Goal: Information Seeking & Learning: Find specific fact

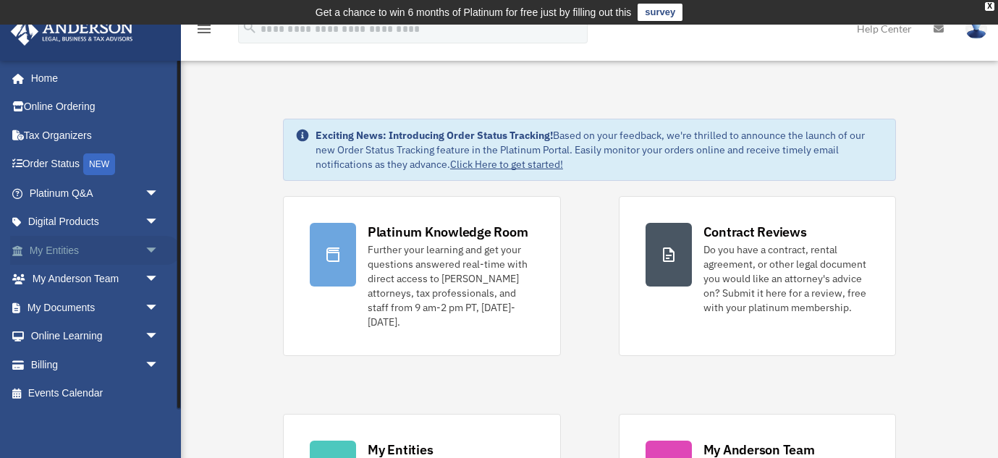
click at [76, 251] on link "My Entities arrow_drop_down" at bounding box center [95, 250] width 171 height 29
click at [148, 255] on span "arrow_drop_down" at bounding box center [159, 251] width 29 height 30
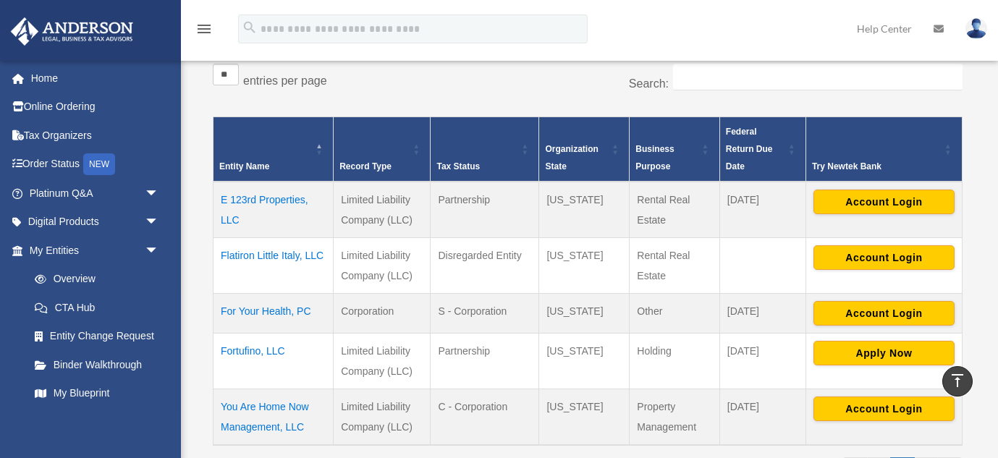
scroll to position [269, 0]
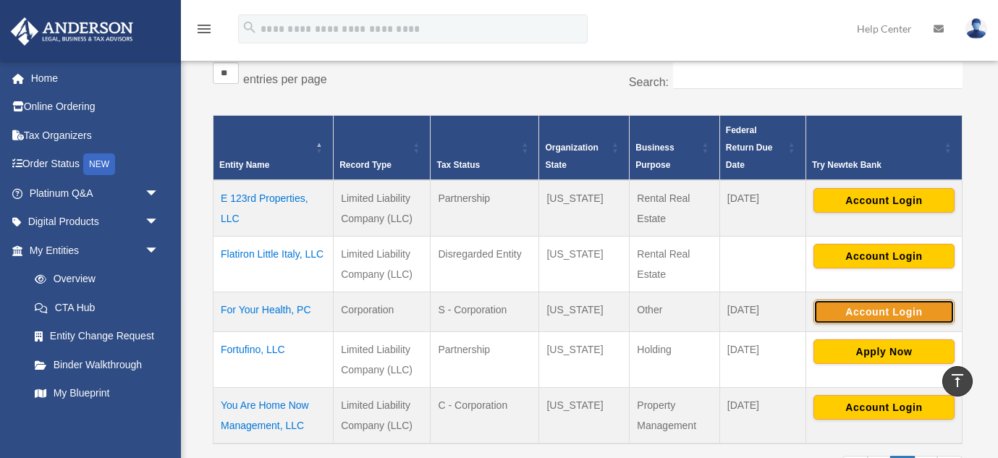
click at [863, 316] on button "Account Login" at bounding box center [883, 312] width 141 height 25
click at [233, 310] on td "For Your Health, PC" at bounding box center [274, 312] width 120 height 40
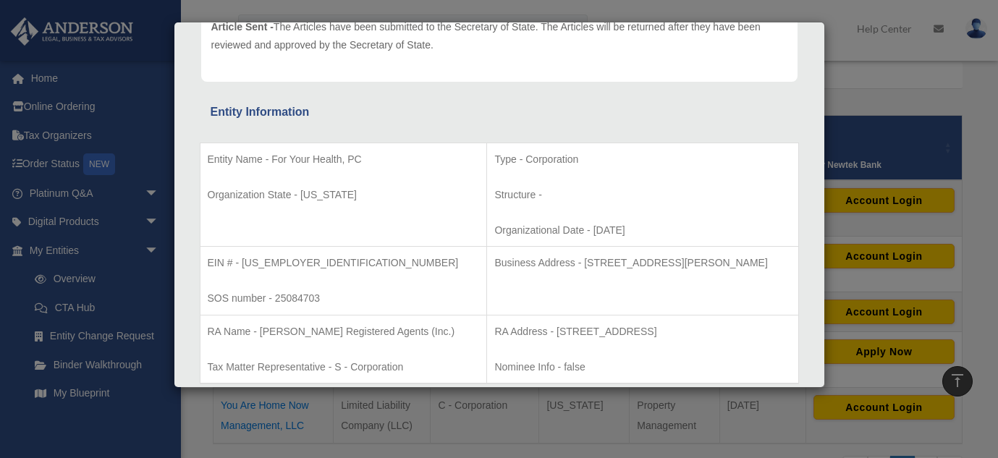
scroll to position [229, 0]
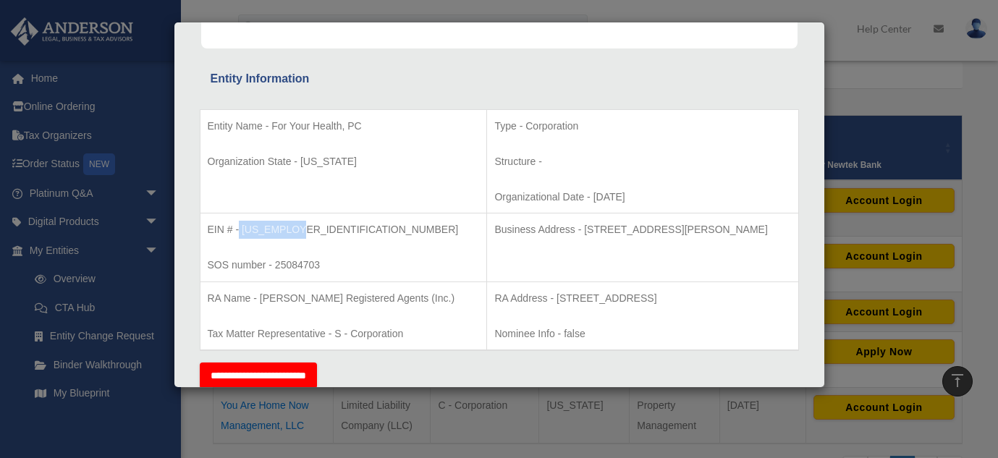
drag, startPoint x: 240, startPoint y: 231, endPoint x: 313, endPoint y: 233, distance: 73.9
click at [313, 233] on p "EIN # - 33-4723293" at bounding box center [344, 230] width 272 height 18
copy p "33-4723293"
drag, startPoint x: 280, startPoint y: 229, endPoint x: 664, endPoint y: 3, distance: 446.1
click at [0, 0] on div "Details × Articles Sent Organizational Date" at bounding box center [499, 229] width 998 height 458
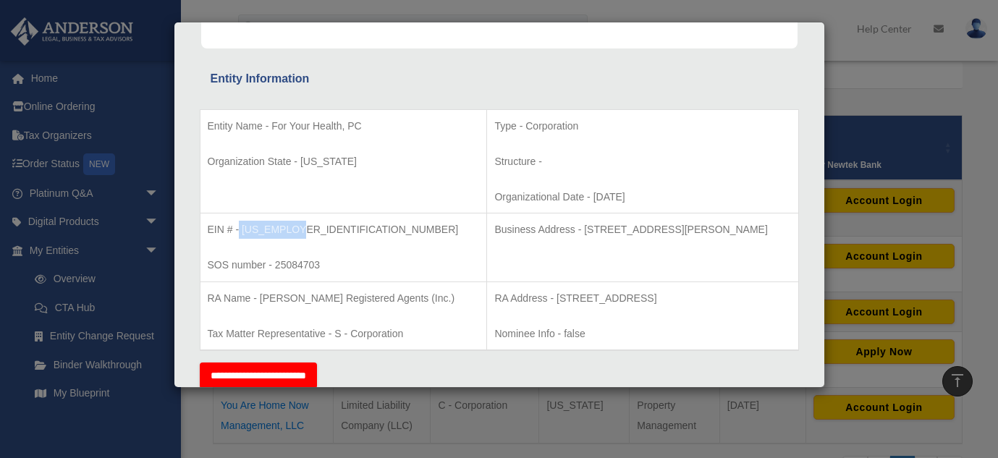
click at [289, 228] on p "EIN # - 33-4723293" at bounding box center [344, 230] width 272 height 18
drag, startPoint x: 297, startPoint y: 227, endPoint x: 242, endPoint y: 228, distance: 55.0
copy p "33-4723293"
drag, startPoint x: 242, startPoint y: 228, endPoint x: 735, endPoint y: 15, distance: 536.2
click at [0, 0] on div "Details × Articles Sent Organizational Date" at bounding box center [499, 229] width 998 height 458
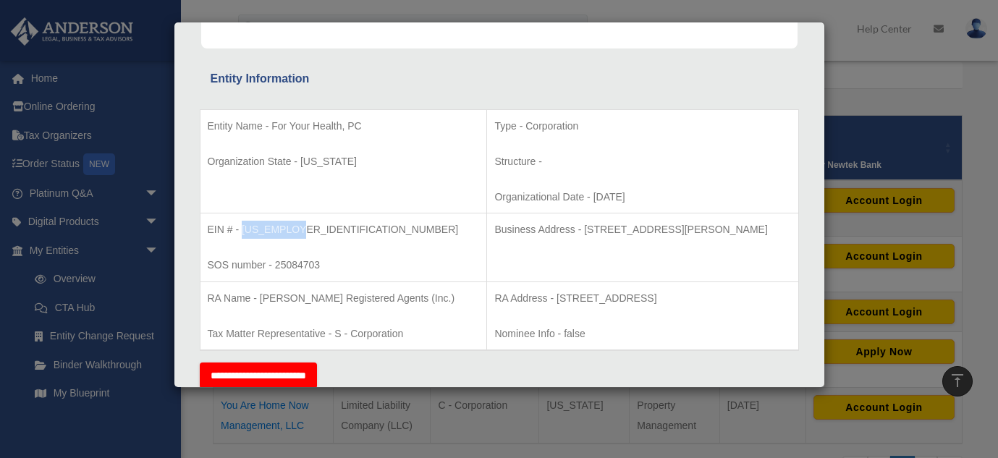
scroll to position [241, 0]
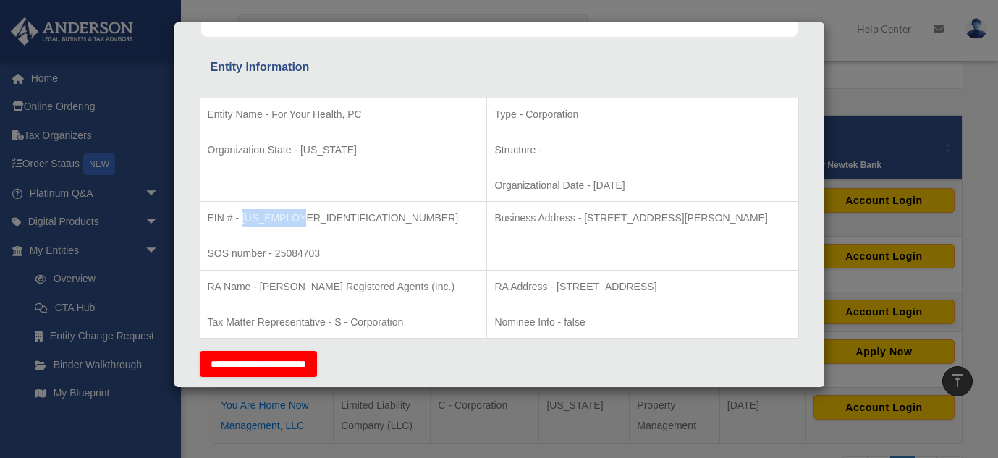
drag, startPoint x: 521, startPoint y: 215, endPoint x: 710, endPoint y: 223, distance: 189.1
click at [710, 223] on p "Business Address - 3225 McLeod Dr, Suite 100, Las Vegas, NV 89121" at bounding box center [642, 218] width 296 height 18
click at [700, 237] on td "Business Address - 3225 McLeod Dr, Suite 100, Las Vegas, NV 89121" at bounding box center [642, 236] width 311 height 69
drag, startPoint x: 521, startPoint y: 217, endPoint x: 768, endPoint y: 220, distance: 246.8
click at [768, 220] on p "Business Address - 3225 McLeod Dr, Suite 100, Las Vegas, NV 89121" at bounding box center [642, 218] width 296 height 18
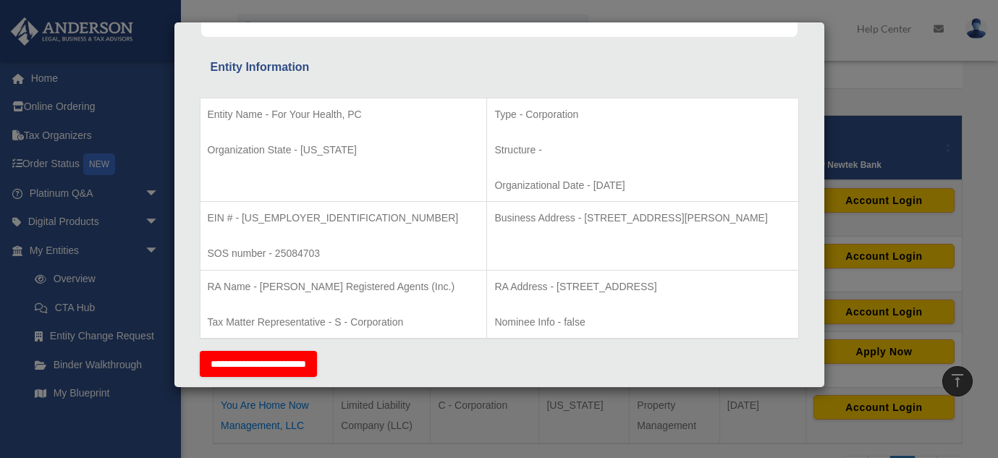
copy p "3225 McLeod Dr, Suite 100, Las Vegas, NV 89121"
drag, startPoint x: 621, startPoint y: 215, endPoint x: 752, endPoint y: 1, distance: 251.1
click at [0, 0] on div "Details × Articles Sent Organizational Date" at bounding box center [499, 229] width 998 height 458
drag, startPoint x: 497, startPoint y: 287, endPoint x: 668, endPoint y: 282, distance: 170.9
click at [668, 282] on p "RA Address - 1201 West Peachtree Street, NW, Suite 2350, Atlanta, GA 30309" at bounding box center [642, 287] width 296 height 18
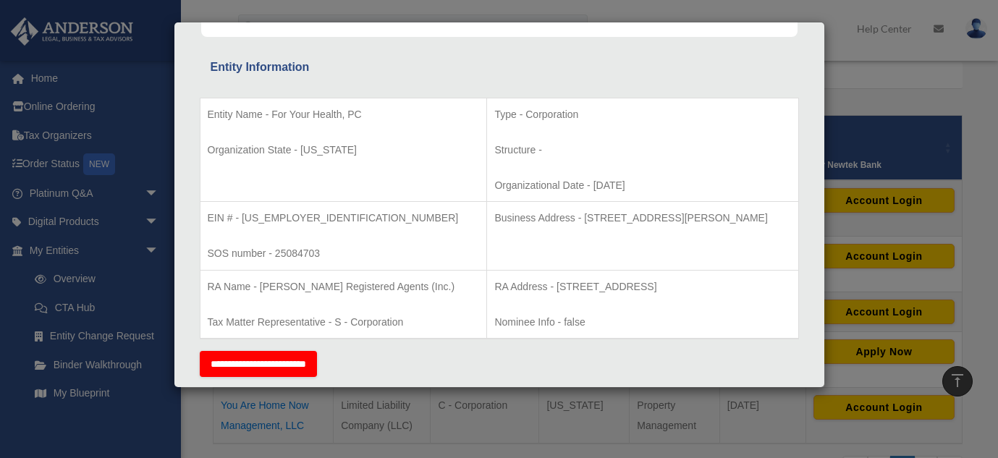
click at [638, 292] on p "RA Address - 1201 West Peachtree Street, NW, Suite 2350, Atlanta, GA 30309" at bounding box center [642, 287] width 296 height 18
click at [499, 285] on p "RA Address - 1201 West Peachtree Street, NW, Suite 2350, Atlanta, GA 30309" at bounding box center [642, 287] width 296 height 18
drag, startPoint x: 494, startPoint y: 285, endPoint x: 788, endPoint y: 285, distance: 293.8
click at [788, 285] on p "RA Address - 1201 West Peachtree Street, NW, Suite 2350, Atlanta, GA 30309" at bounding box center [642, 287] width 296 height 18
copy p "1201 West Peachtree Street, NW, Suite 2350, Atlanta, GA 30309"
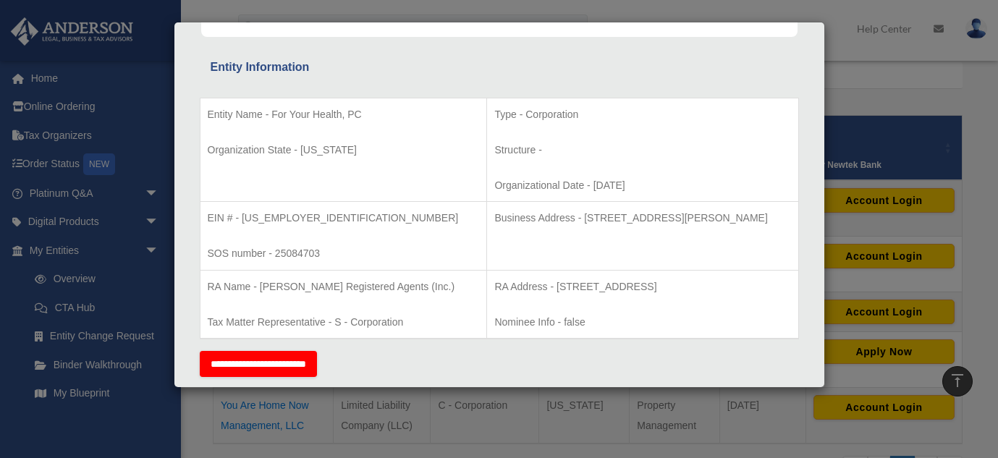
drag, startPoint x: 659, startPoint y: 285, endPoint x: 832, endPoint y: 0, distance: 333.5
click at [0, 0] on div "Details × Articles Sent Organizational Date" at bounding box center [499, 229] width 998 height 458
copy p "1201 West Peachtree Street, NW, Suite 2350, Atlanta, GA 30309"
drag, startPoint x: 541, startPoint y: 284, endPoint x: 827, endPoint y: 2, distance: 401.2
click at [0, 0] on div "Details × Articles Sent Organizational Date" at bounding box center [499, 229] width 998 height 458
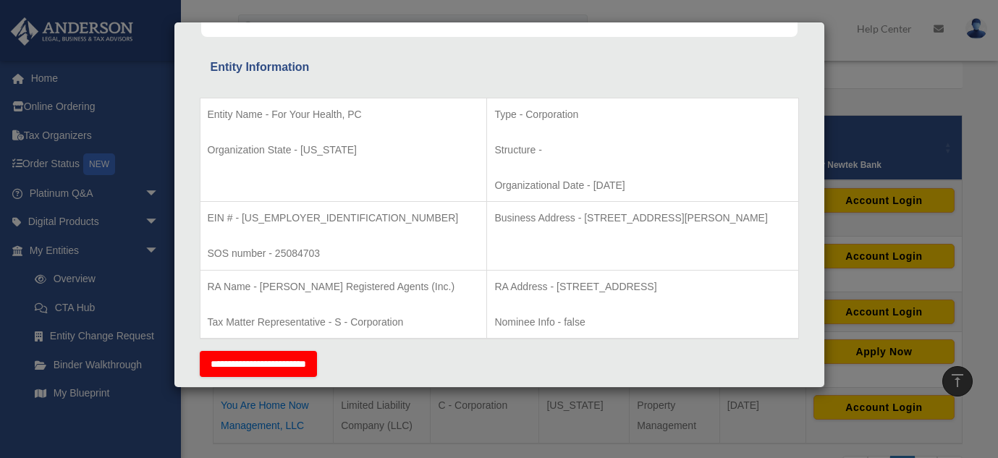
click at [467, 417] on div "Details × Articles Sent Organizational Date" at bounding box center [499, 229] width 998 height 458
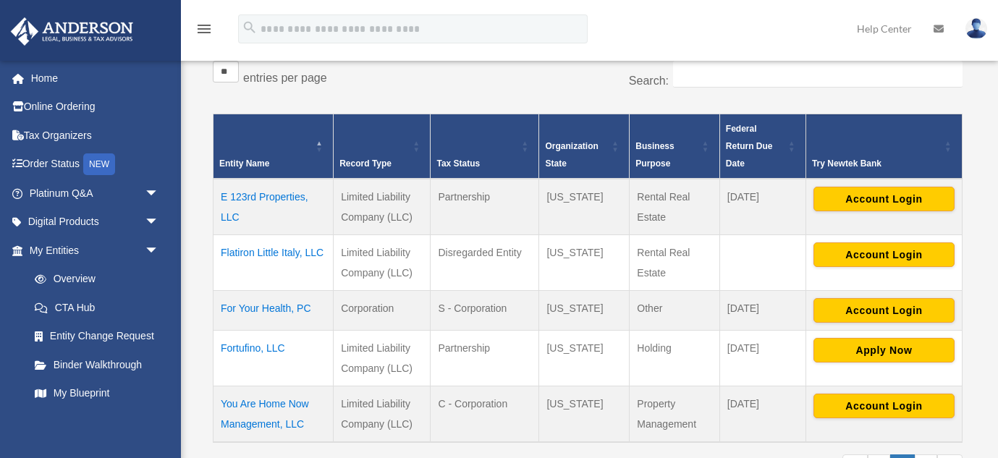
scroll to position [271, 0]
